Goal: Find specific page/section: Find specific page/section

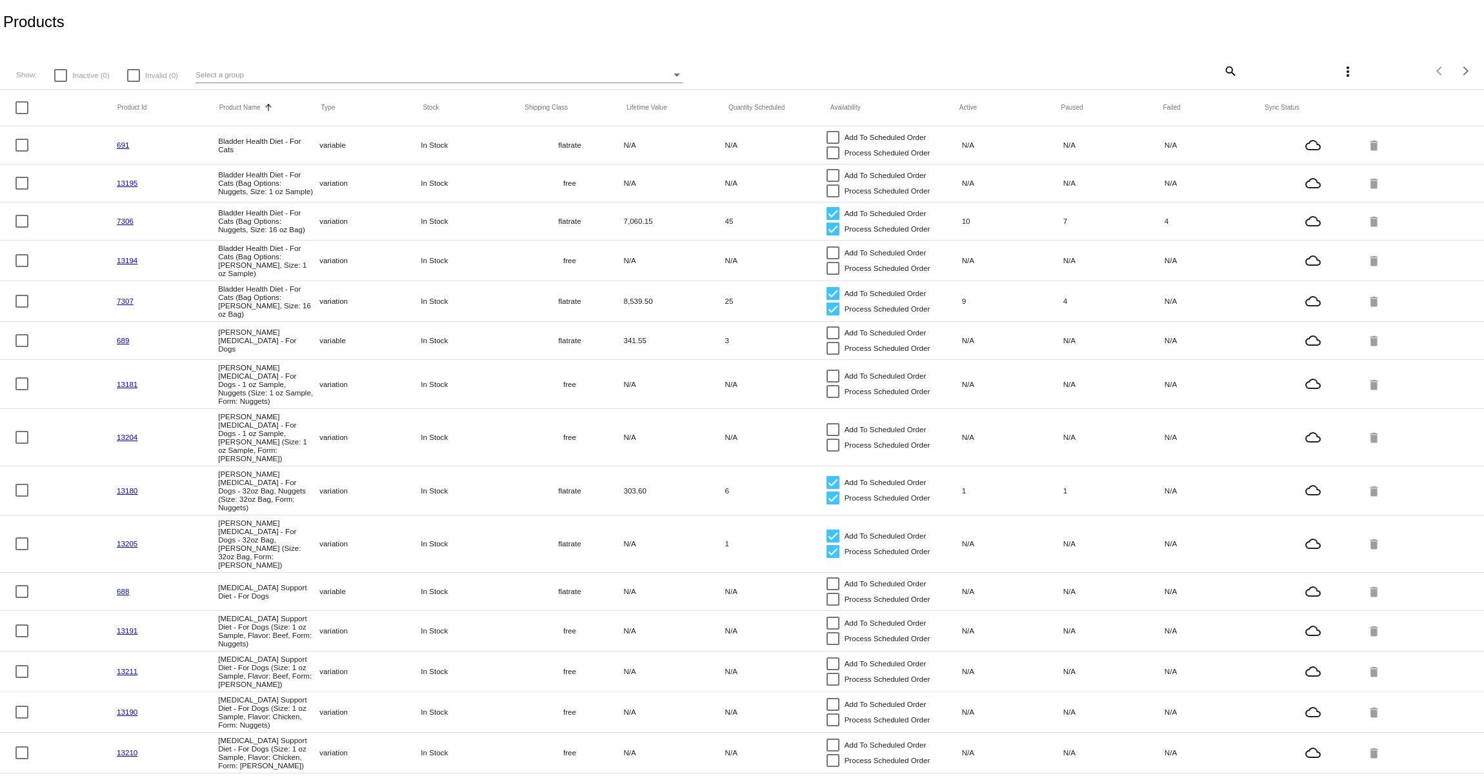
click at [1222, 72] on mat-icon "search" at bounding box center [1229, 71] width 15 height 20
click at [1212, 71] on input "Search" at bounding box center [1113, 69] width 247 height 10
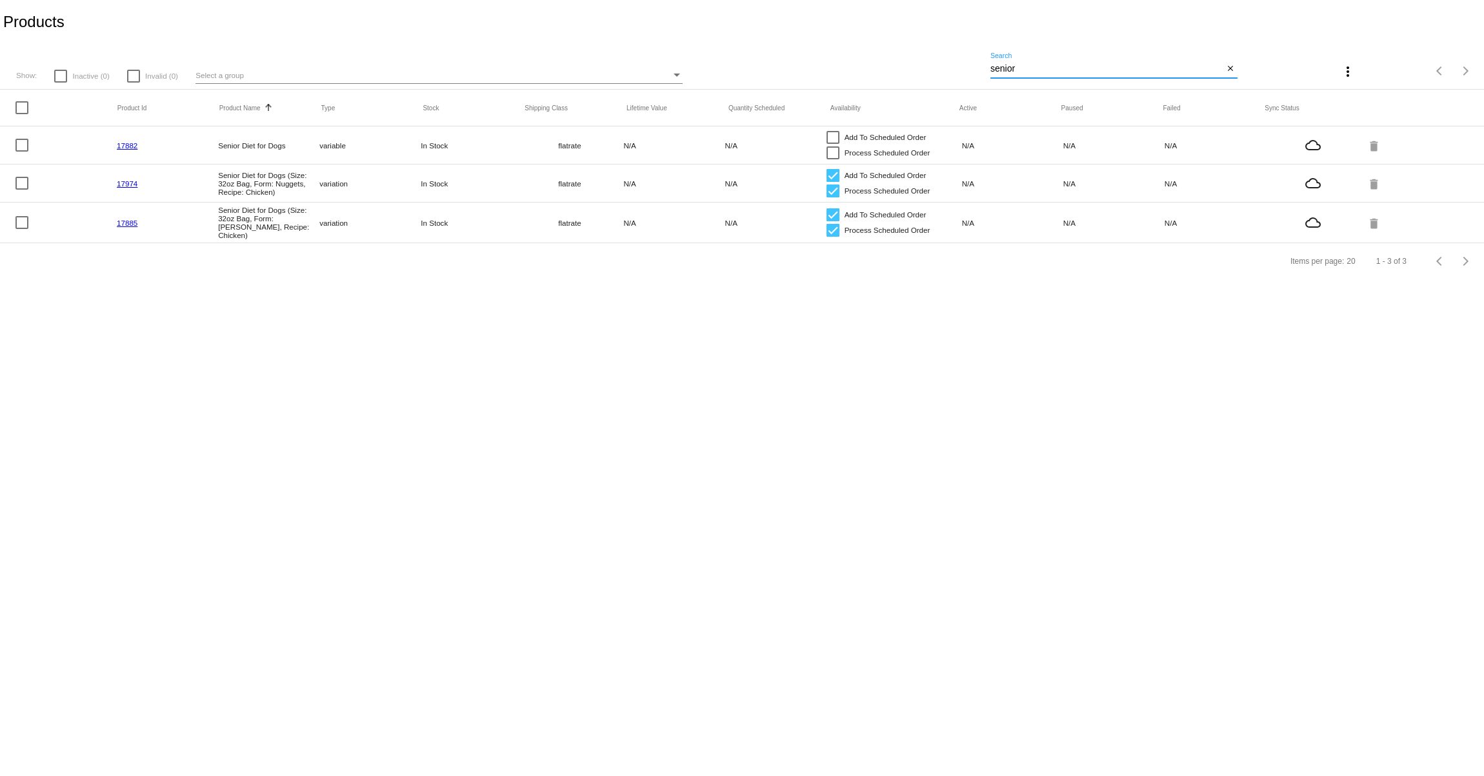
type input "senior"
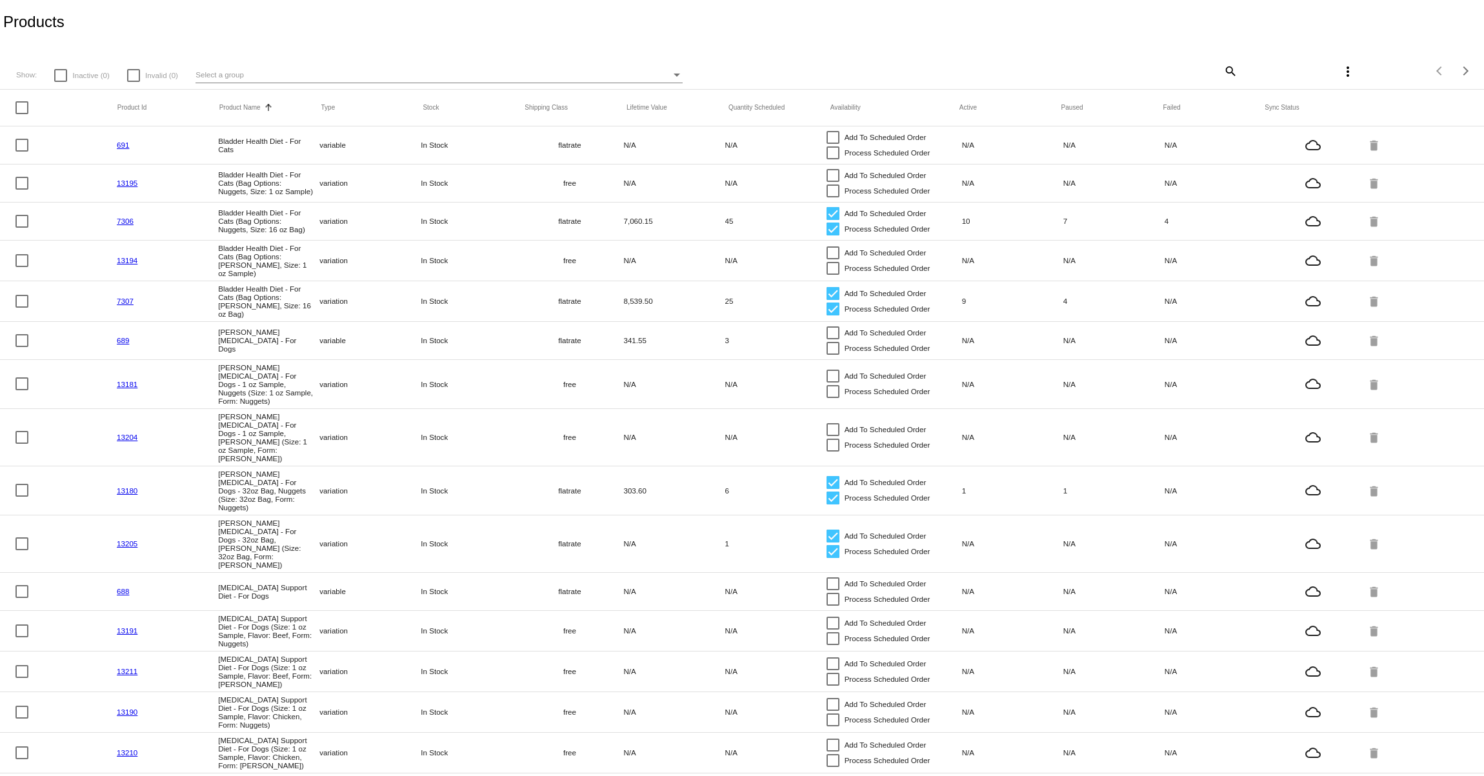
click at [1222, 68] on mat-icon "search" at bounding box center [1229, 71] width 15 height 20
click at [1219, 68] on input "Search" at bounding box center [1113, 69] width 247 height 10
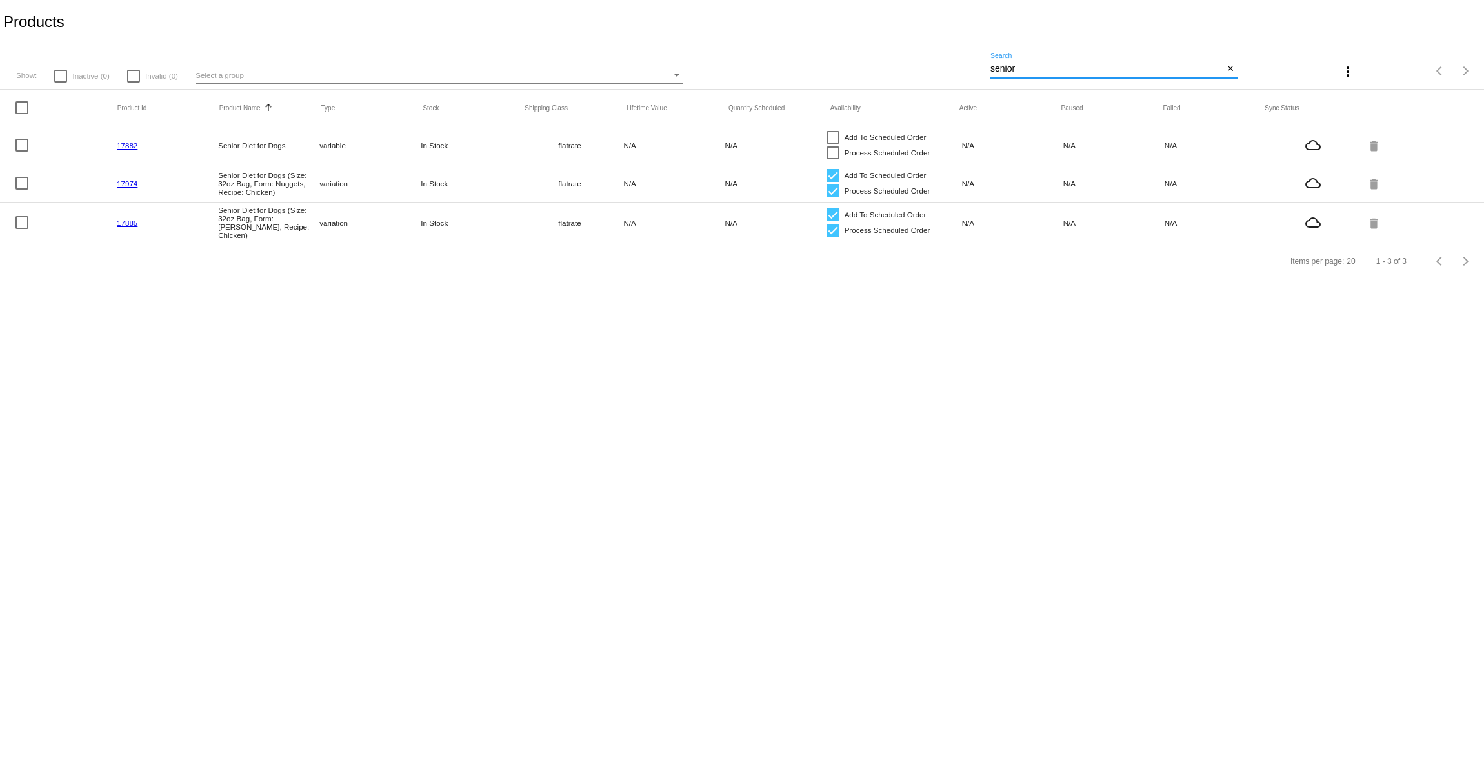
type input "senior"
